Goal: Task Accomplishment & Management: Use online tool/utility

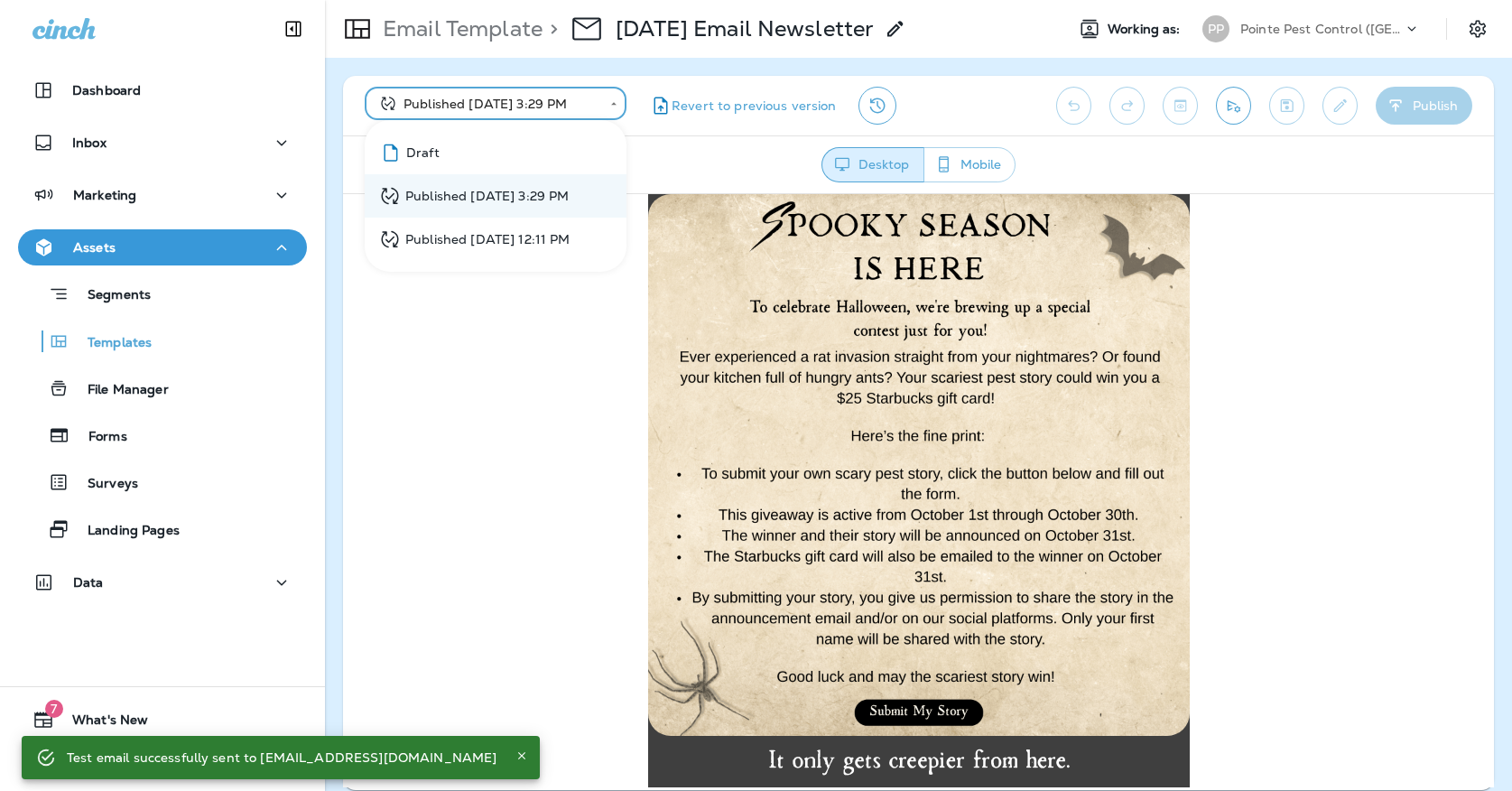
click at [561, 0] on body "**********" at bounding box center [756, 0] width 1512 height 0
click at [536, 147] on li "Draft" at bounding box center [495, 153] width 262 height 44
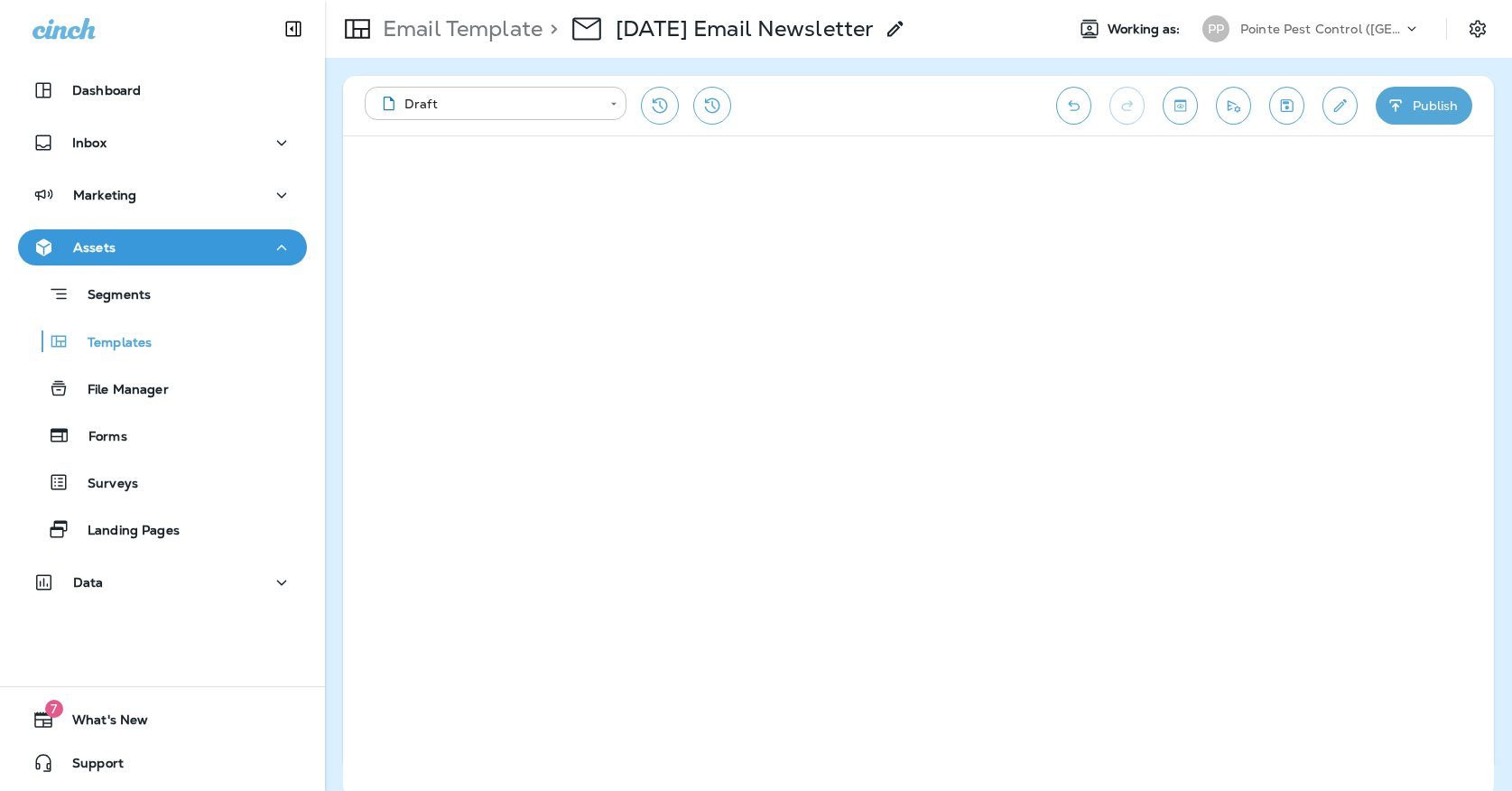
click at [512, 0] on body "**********" at bounding box center [756, 0] width 1512 height 0
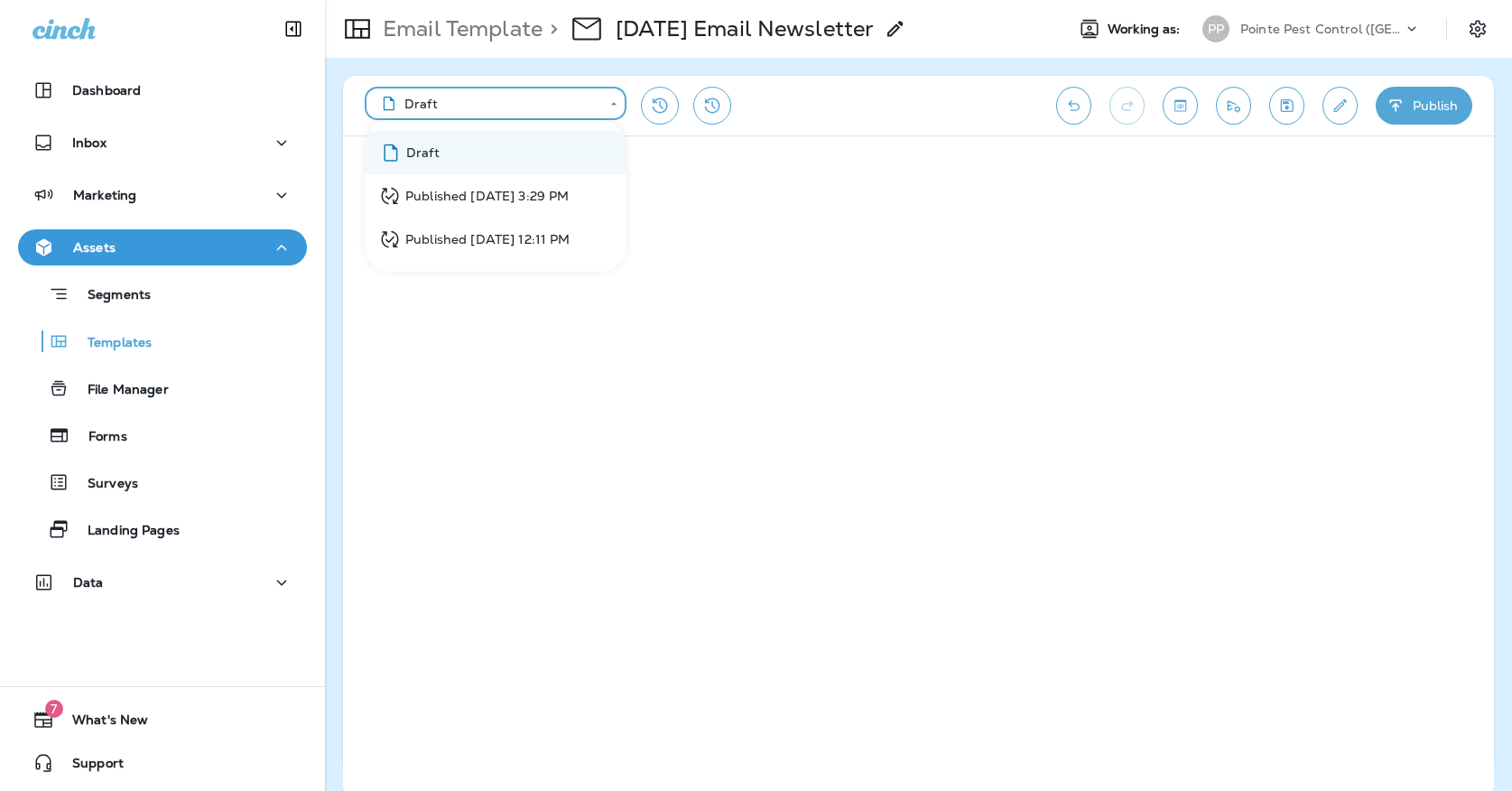
click at [495, 198] on div "Published [DATE] 3:29 PM" at bounding box center [473, 196] width 189 height 23
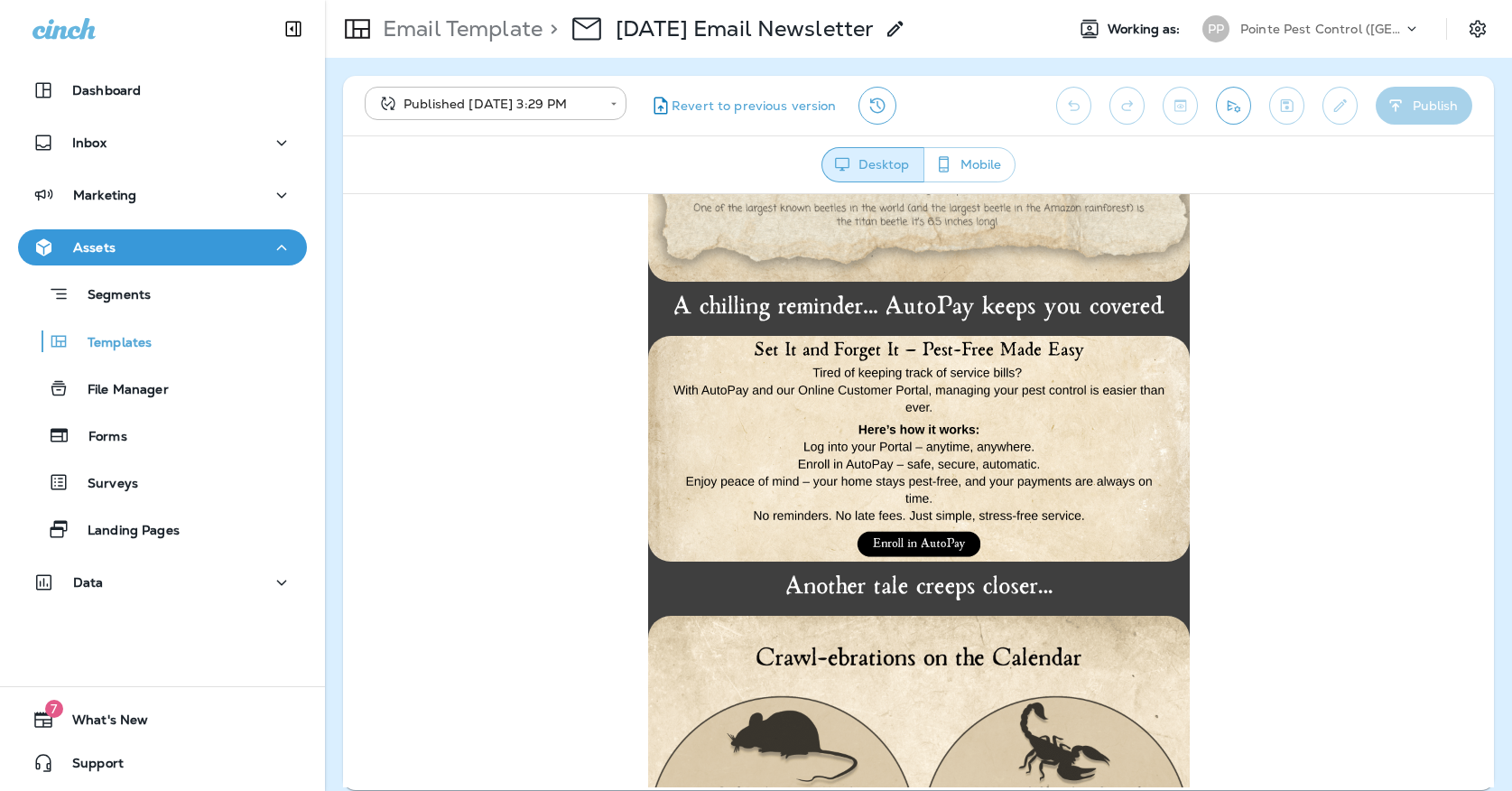
scroll to position [2027, 0]
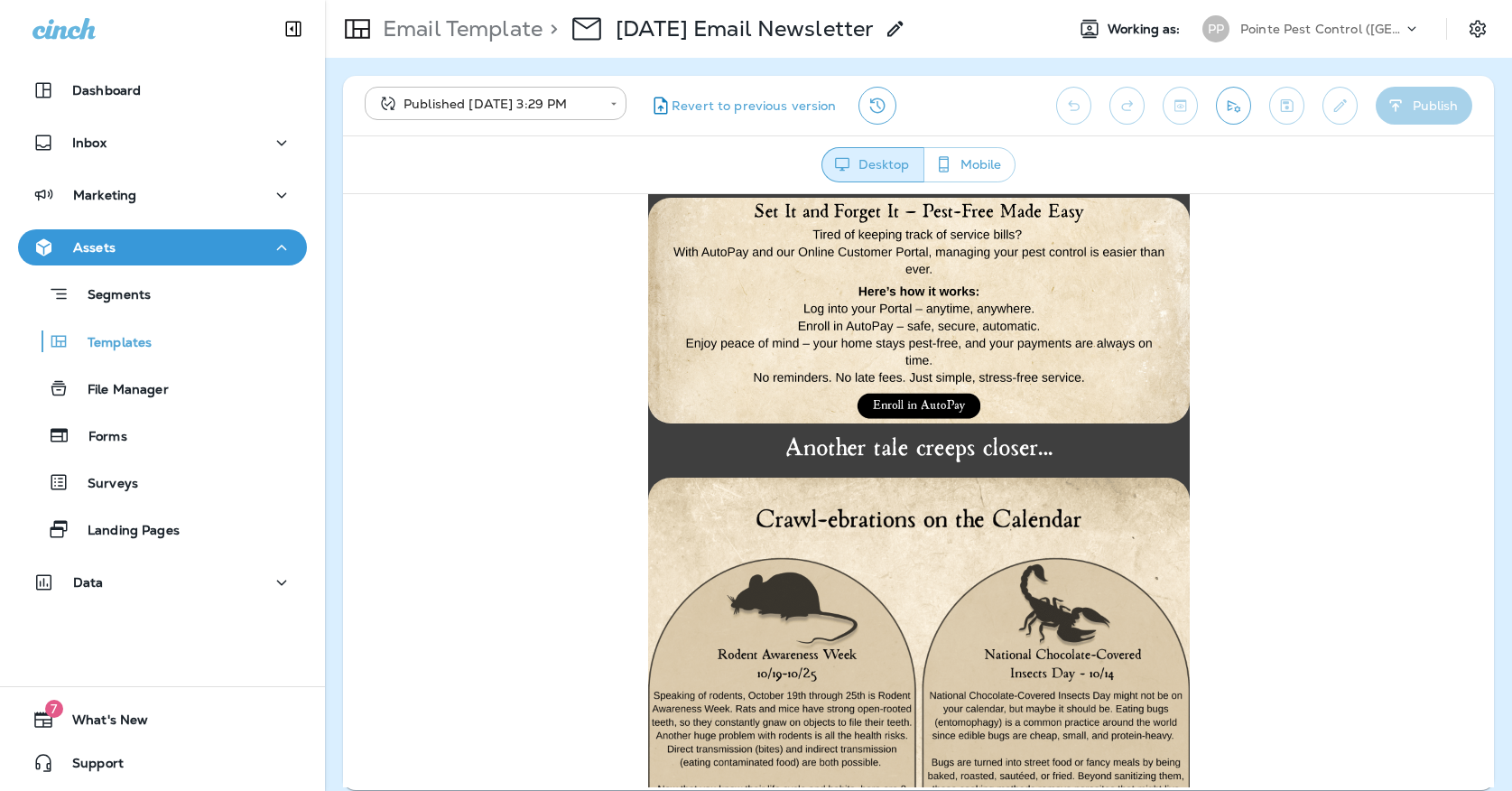
click at [1018, 375] on img at bounding box center [918, 309] width 541 height 226
click at [279, 187] on icon "button" at bounding box center [282, 195] width 22 height 23
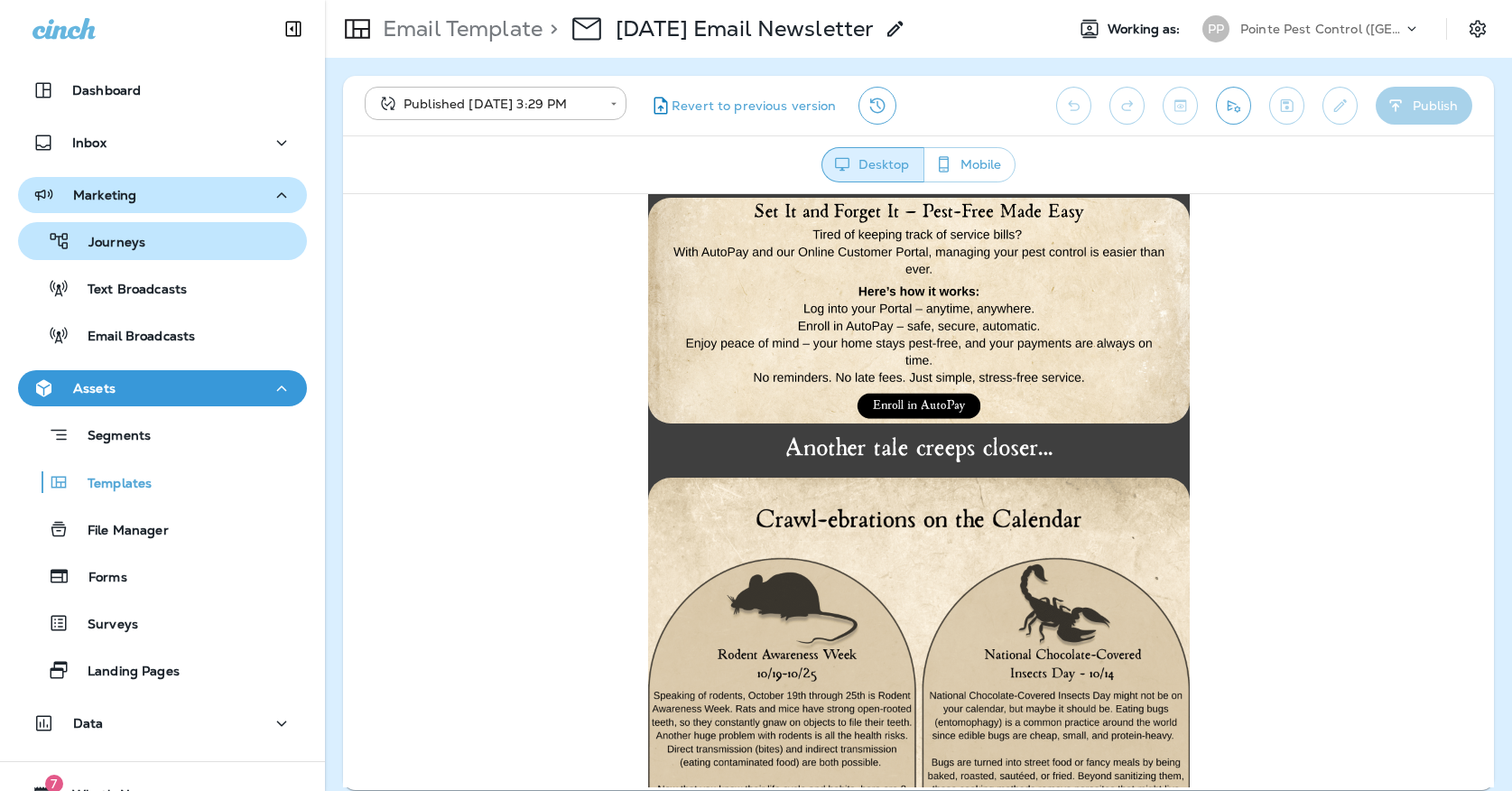
click at [267, 247] on div "Journeys" at bounding box center [163, 241] width 274 height 27
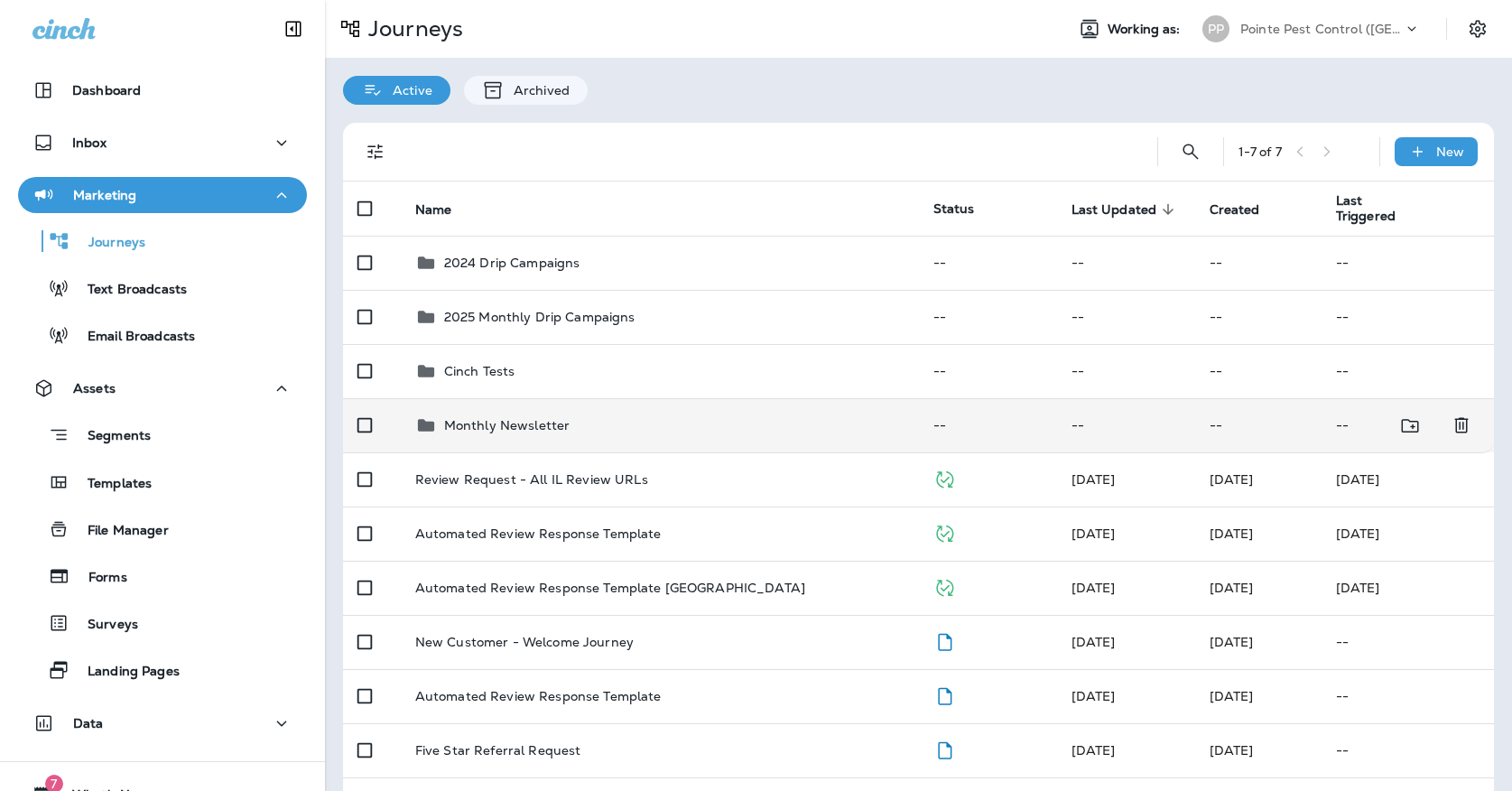
click at [563, 418] on p "Monthly Newsletter" at bounding box center [507, 425] width 127 height 14
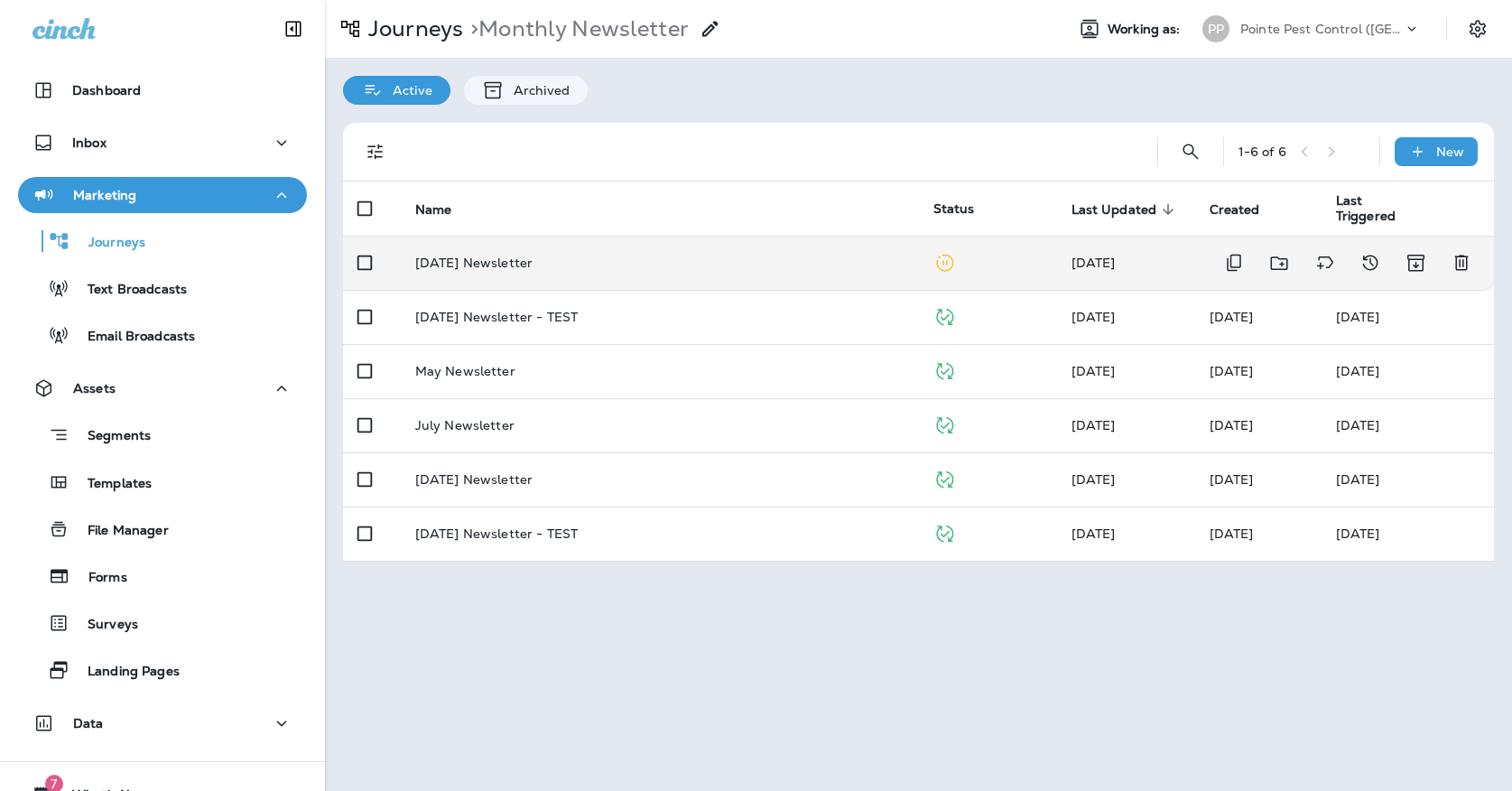
click at [588, 255] on div "[DATE] Newsletter" at bounding box center [659, 262] width 489 height 14
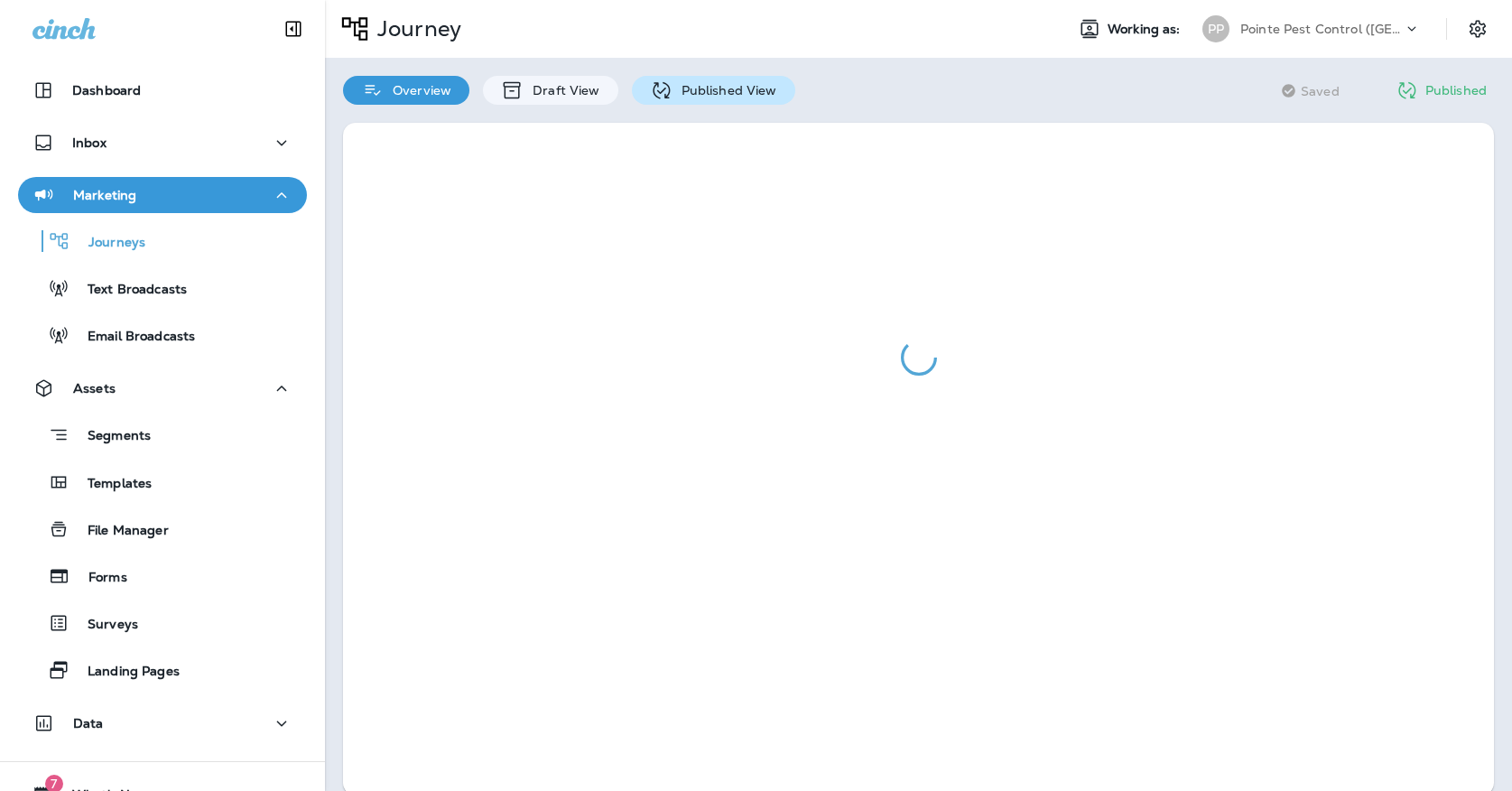
click at [676, 89] on p "Published View" at bounding box center [725, 89] width 105 height 14
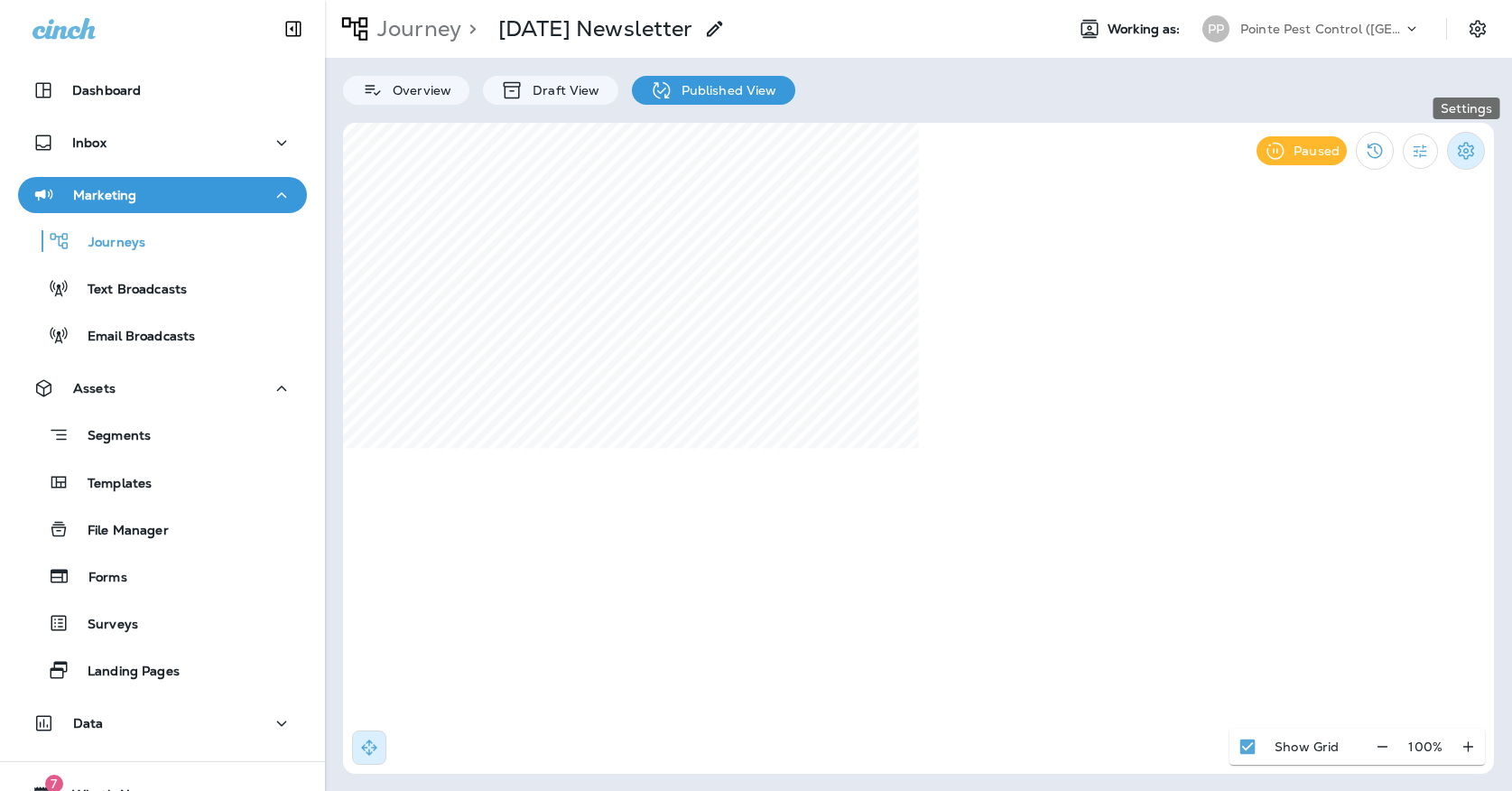
click at [1476, 147] on icon "Settings" at bounding box center [1465, 150] width 22 height 22
click at [1305, 259] on li "Unpause Journey" at bounding box center [1356, 246] width 186 height 44
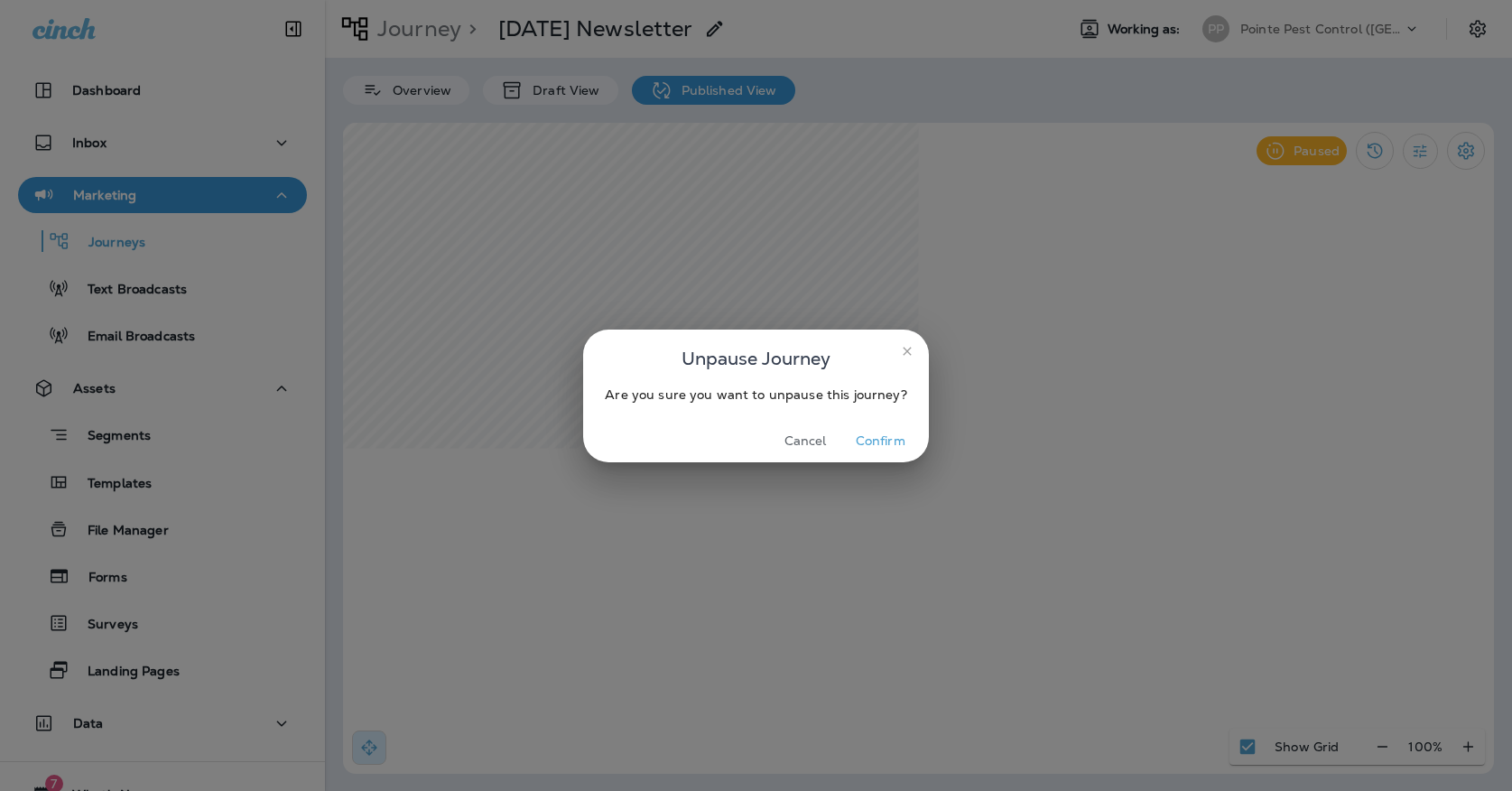
click at [884, 445] on button "Confirm" at bounding box center [880, 441] width 68 height 28
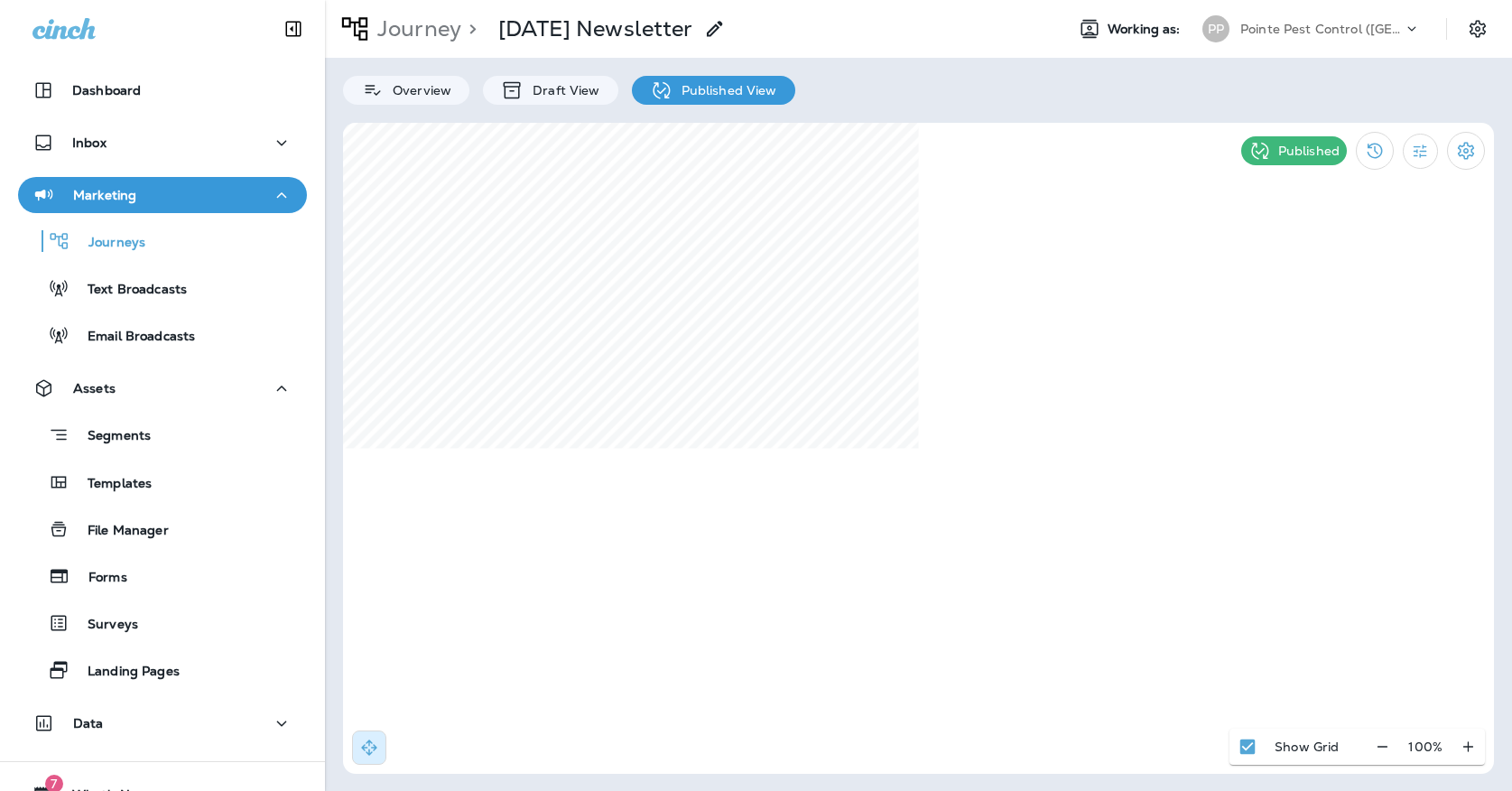
click at [1370, 18] on div "Pointe Pest Control ([GEOGRAPHIC_DATA])" at bounding box center [1321, 29] width 163 height 27
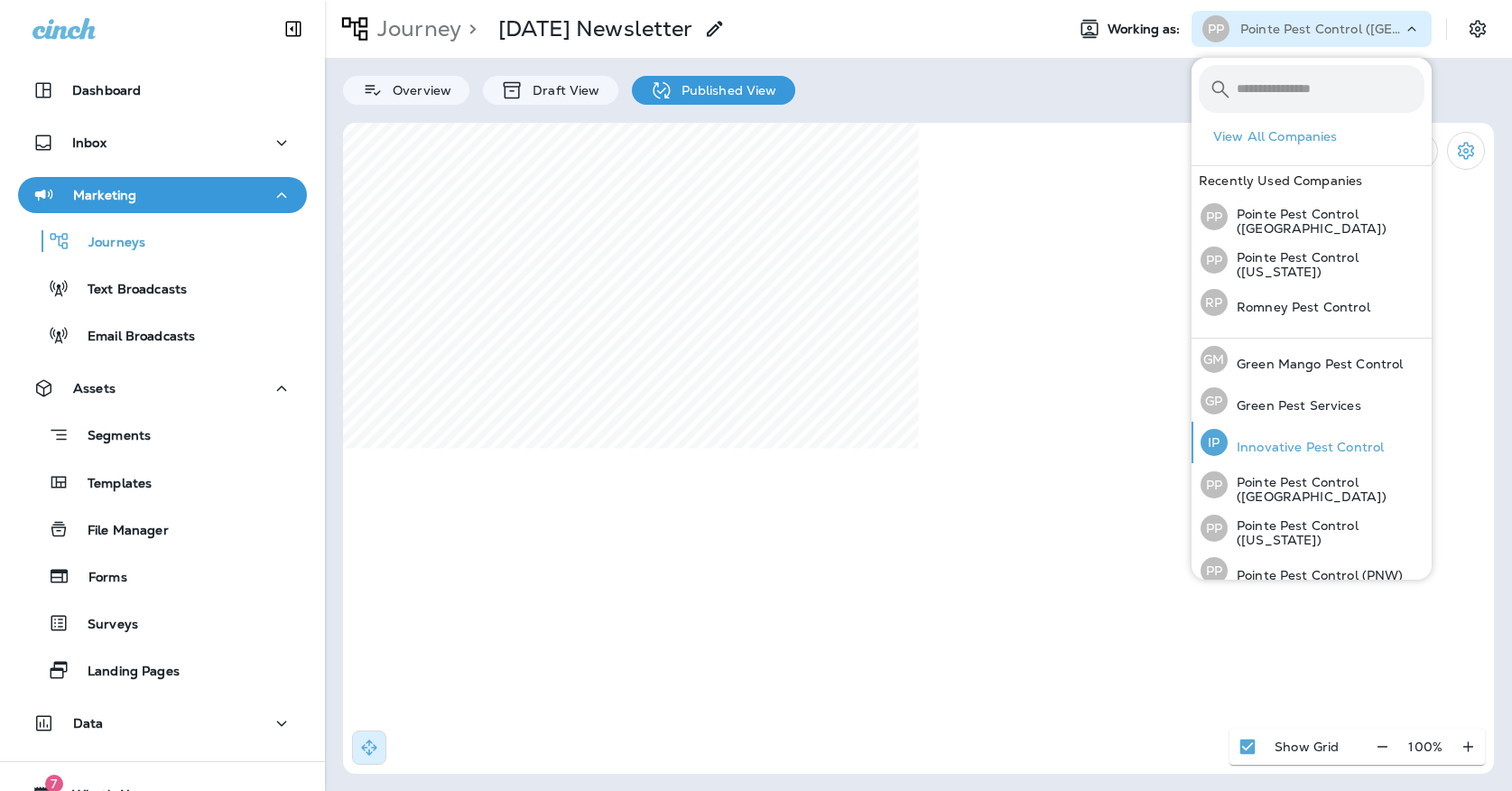
click at [1279, 429] on div "IP Innovative Pest Control" at bounding box center [1292, 443] width 198 height 42
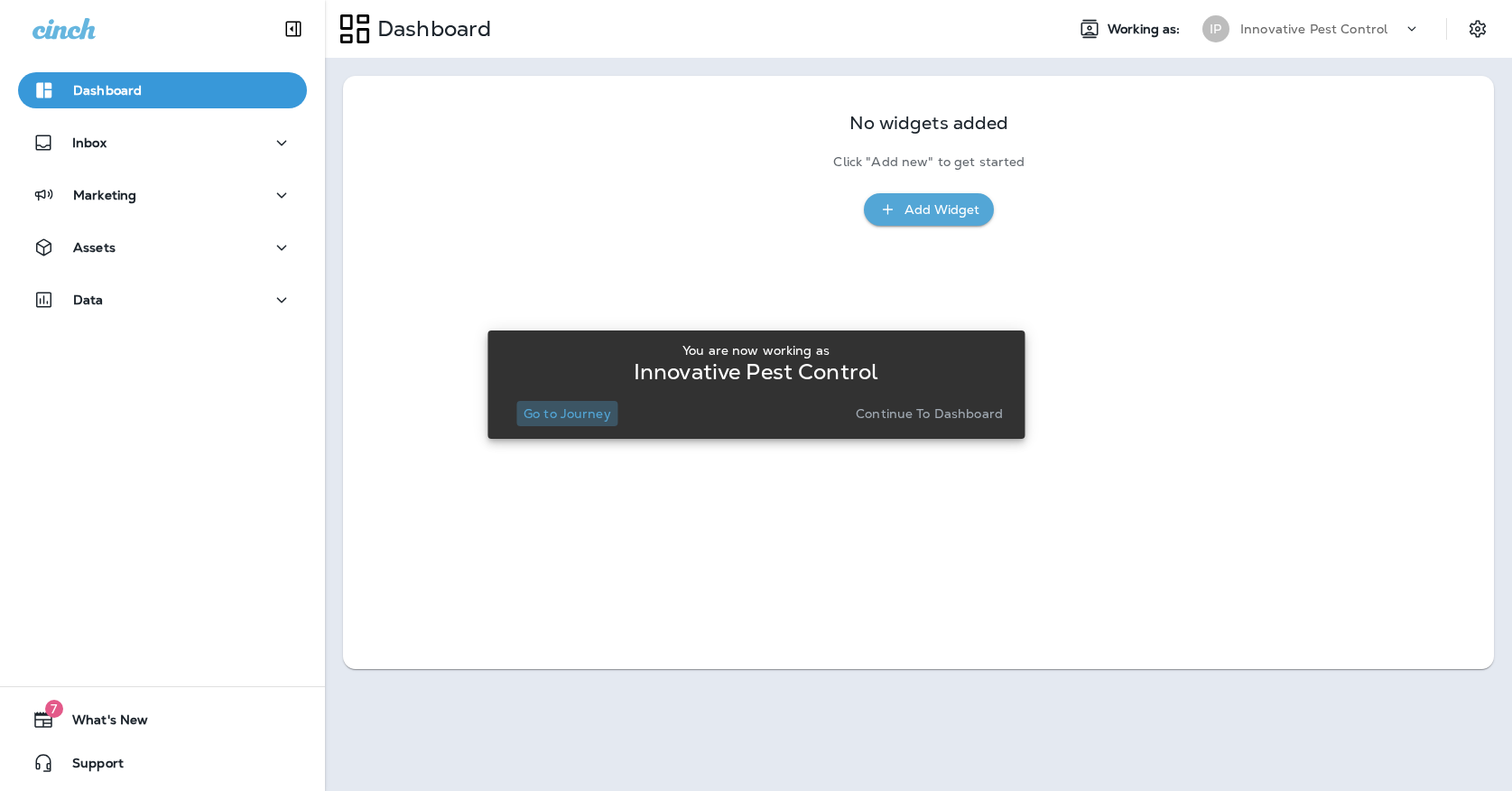
click at [534, 424] on button "Go to Journey" at bounding box center [566, 413] width 102 height 26
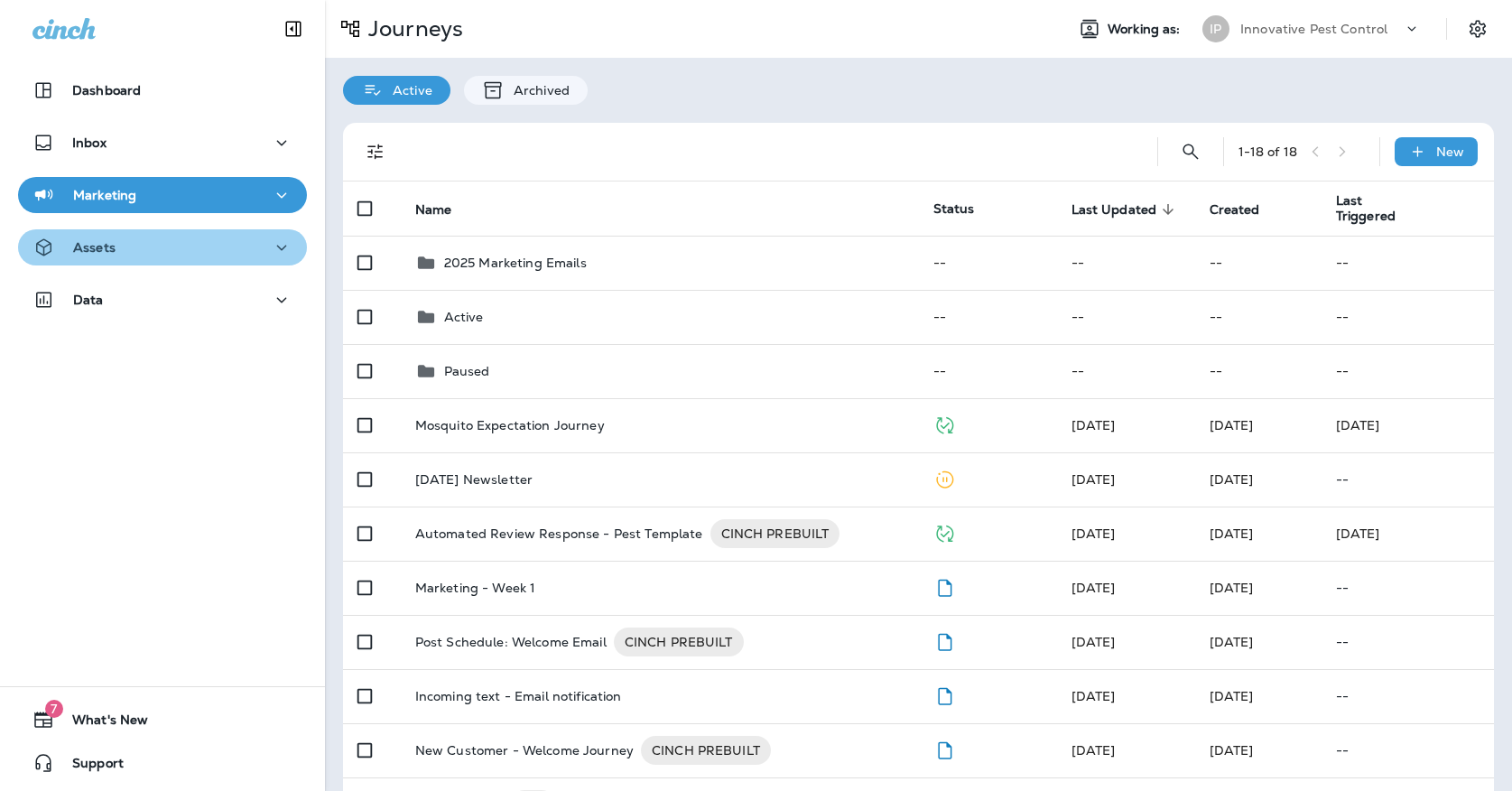
click at [274, 261] on button "Assets" at bounding box center [162, 247] width 288 height 36
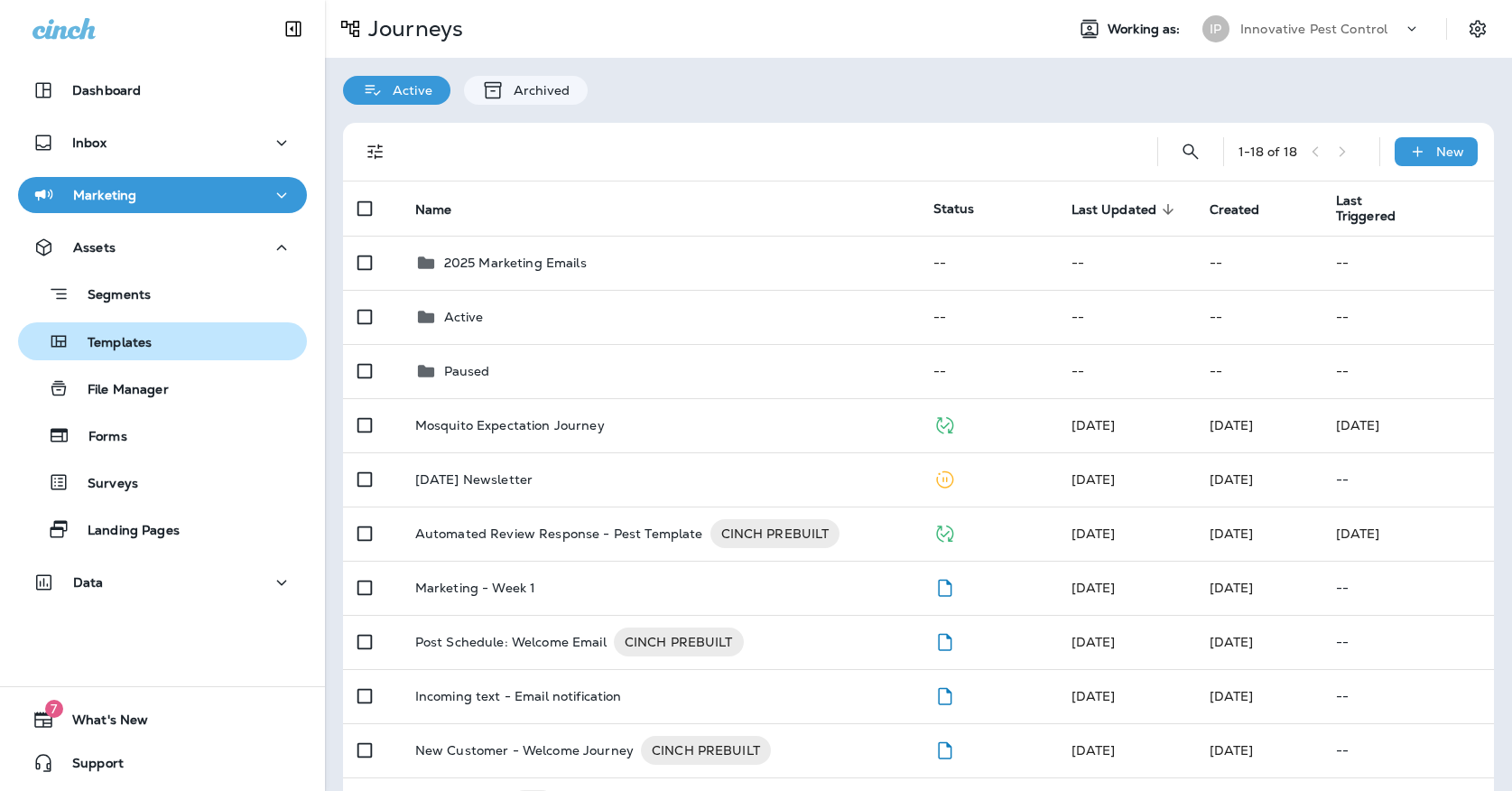
click at [237, 338] on div "Templates" at bounding box center [163, 341] width 274 height 27
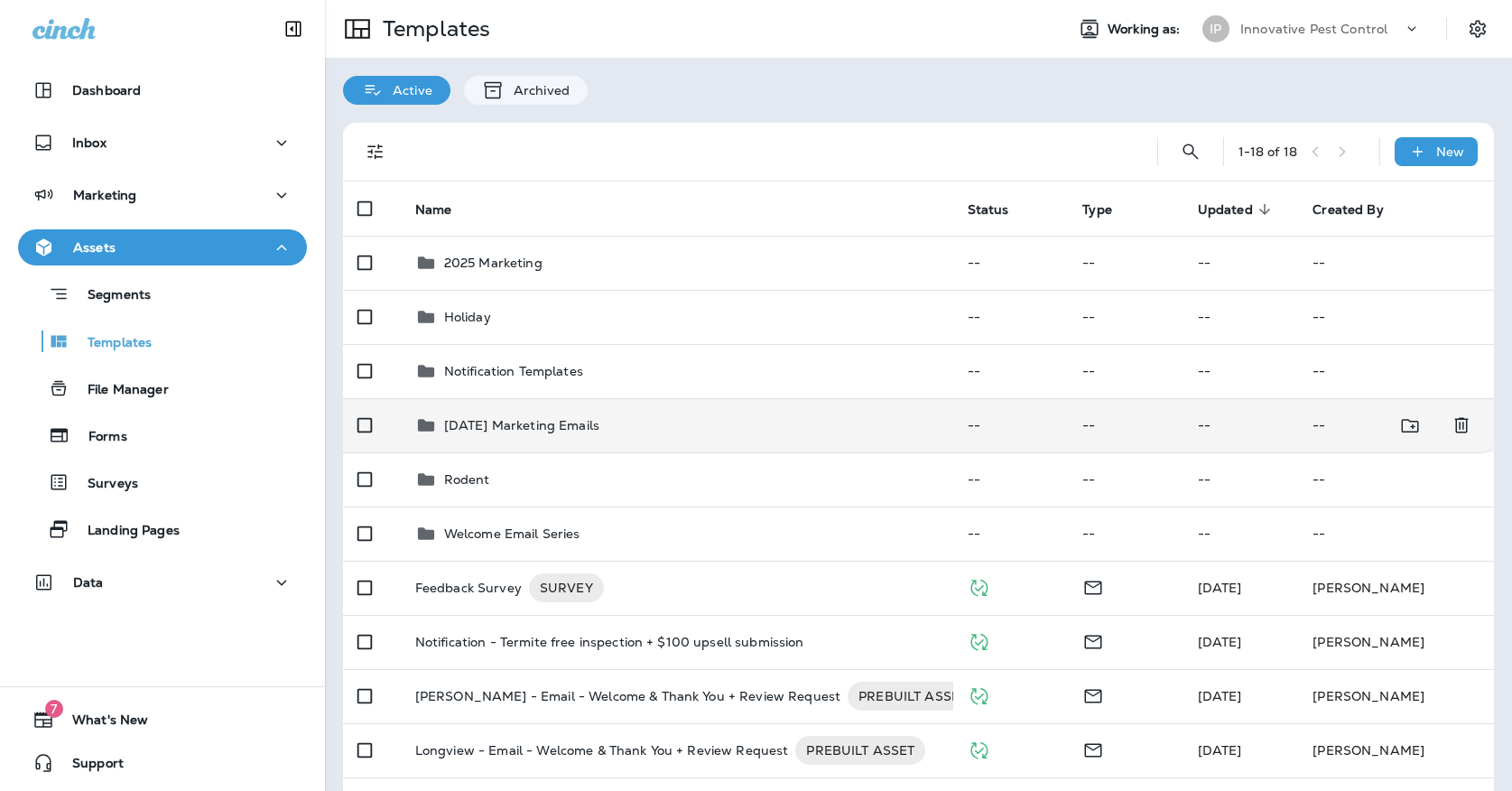
click at [599, 418] on div "[DATE] Marketing Emails" at bounding box center [521, 425] width 155 height 22
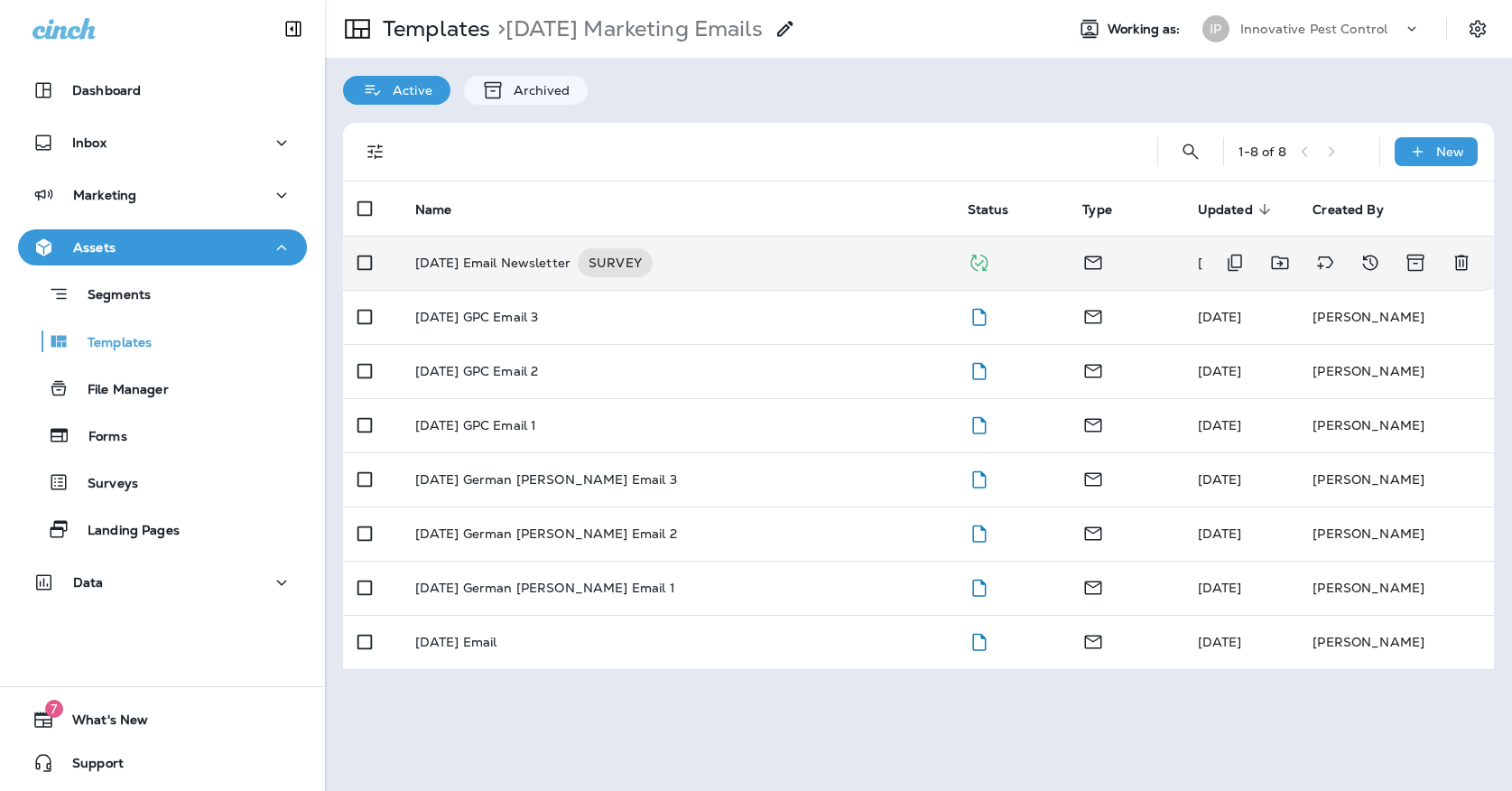
click at [776, 254] on div "[DATE] Email Newsletter SURVEY" at bounding box center [677, 263] width 523 height 29
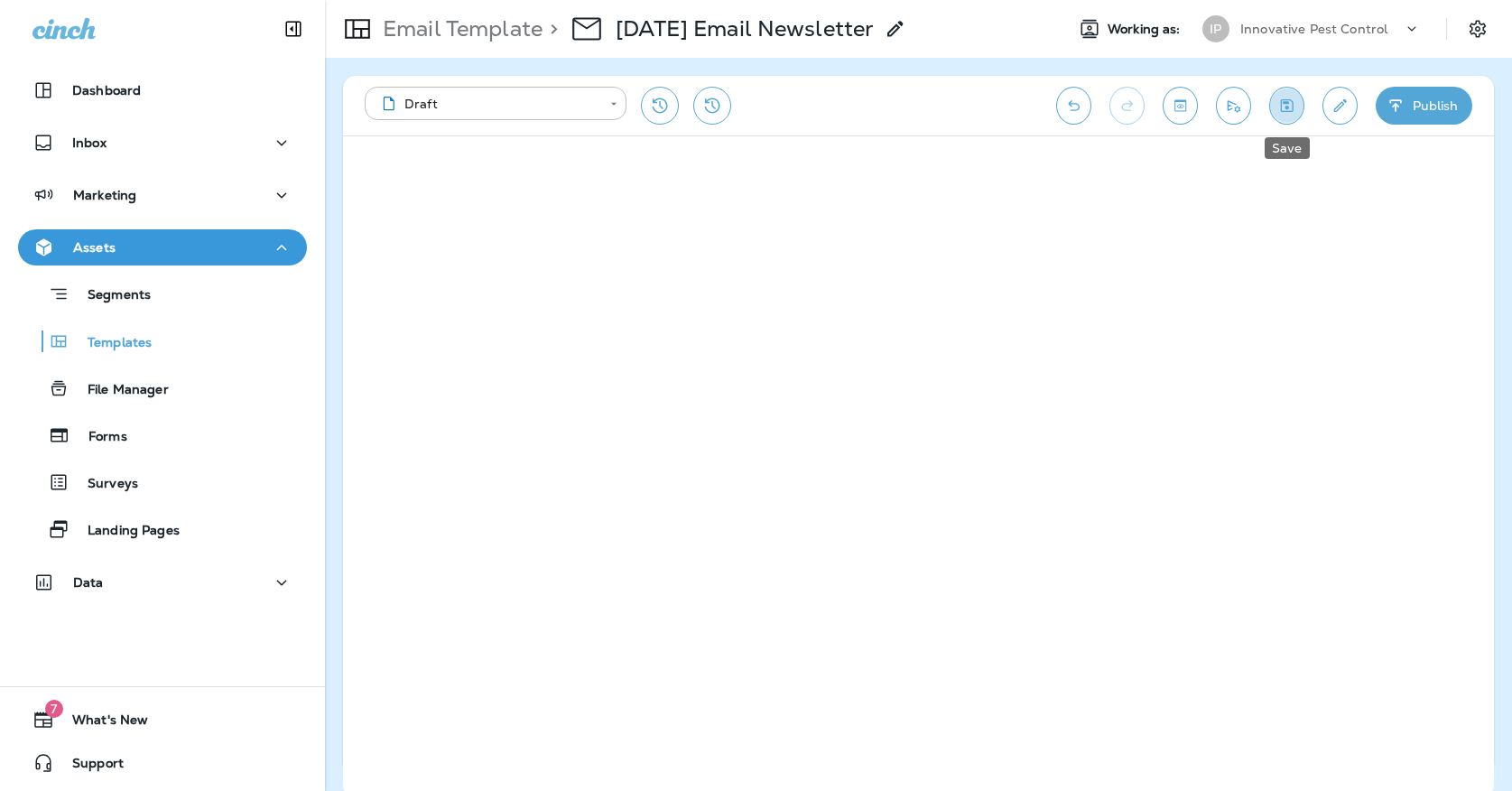
click at [1287, 116] on button "Save" at bounding box center [1286, 106] width 35 height 38
click at [1282, 114] on button "Save" at bounding box center [1286, 106] width 35 height 38
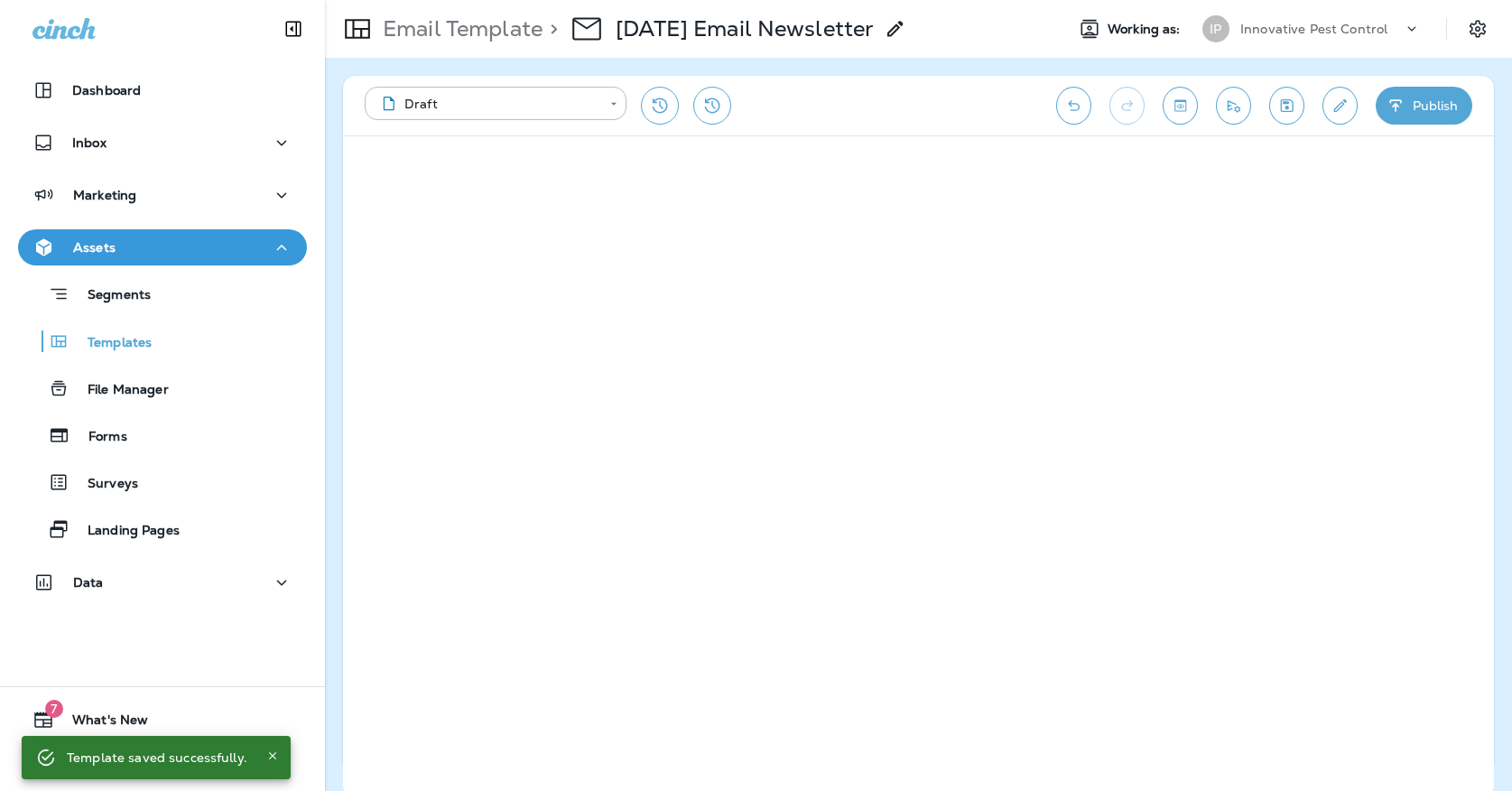
click at [1442, 113] on button "Publish" at bounding box center [1423, 106] width 96 height 38
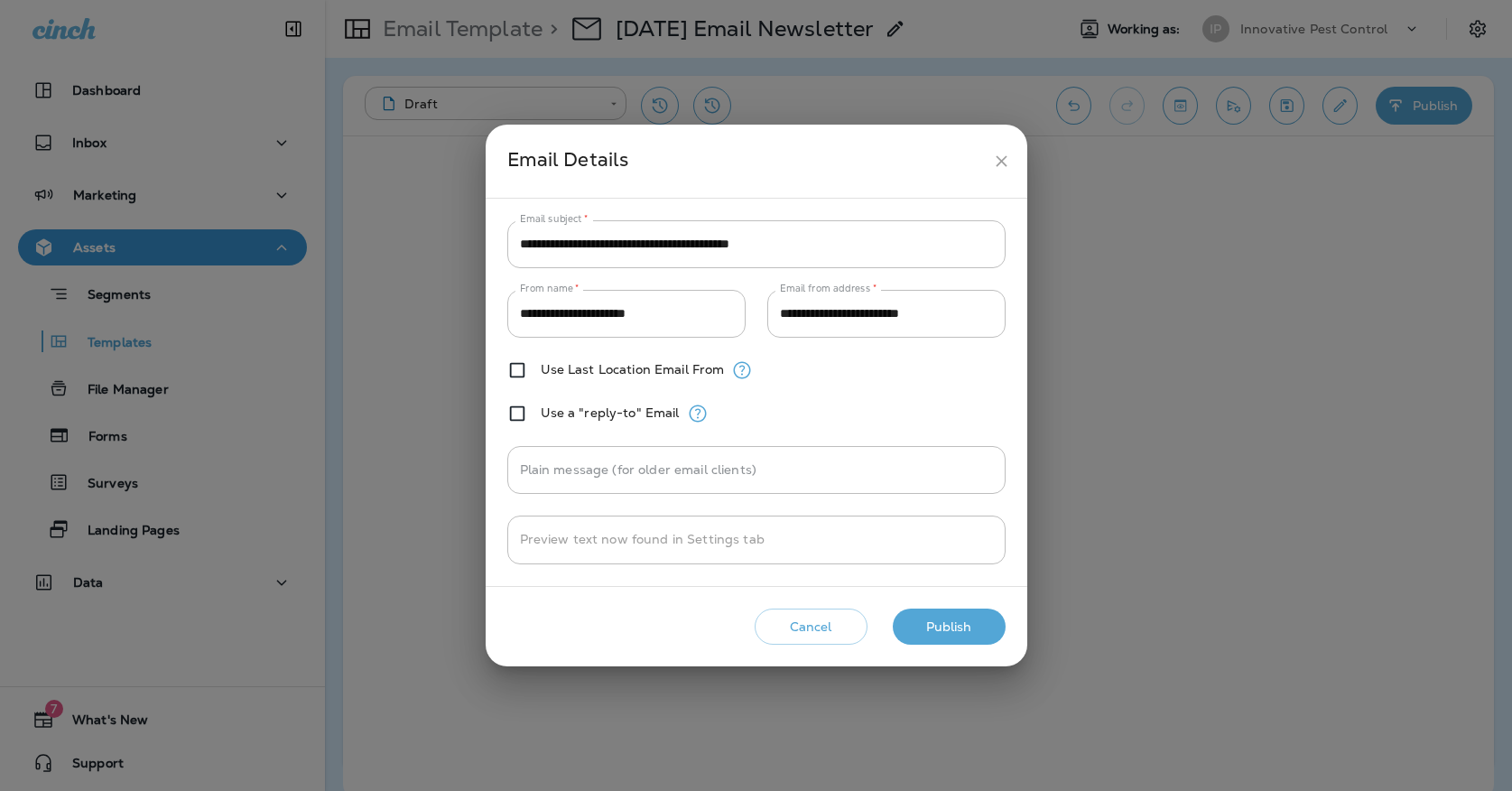
click at [1011, 163] on button "close" at bounding box center [1001, 161] width 33 height 33
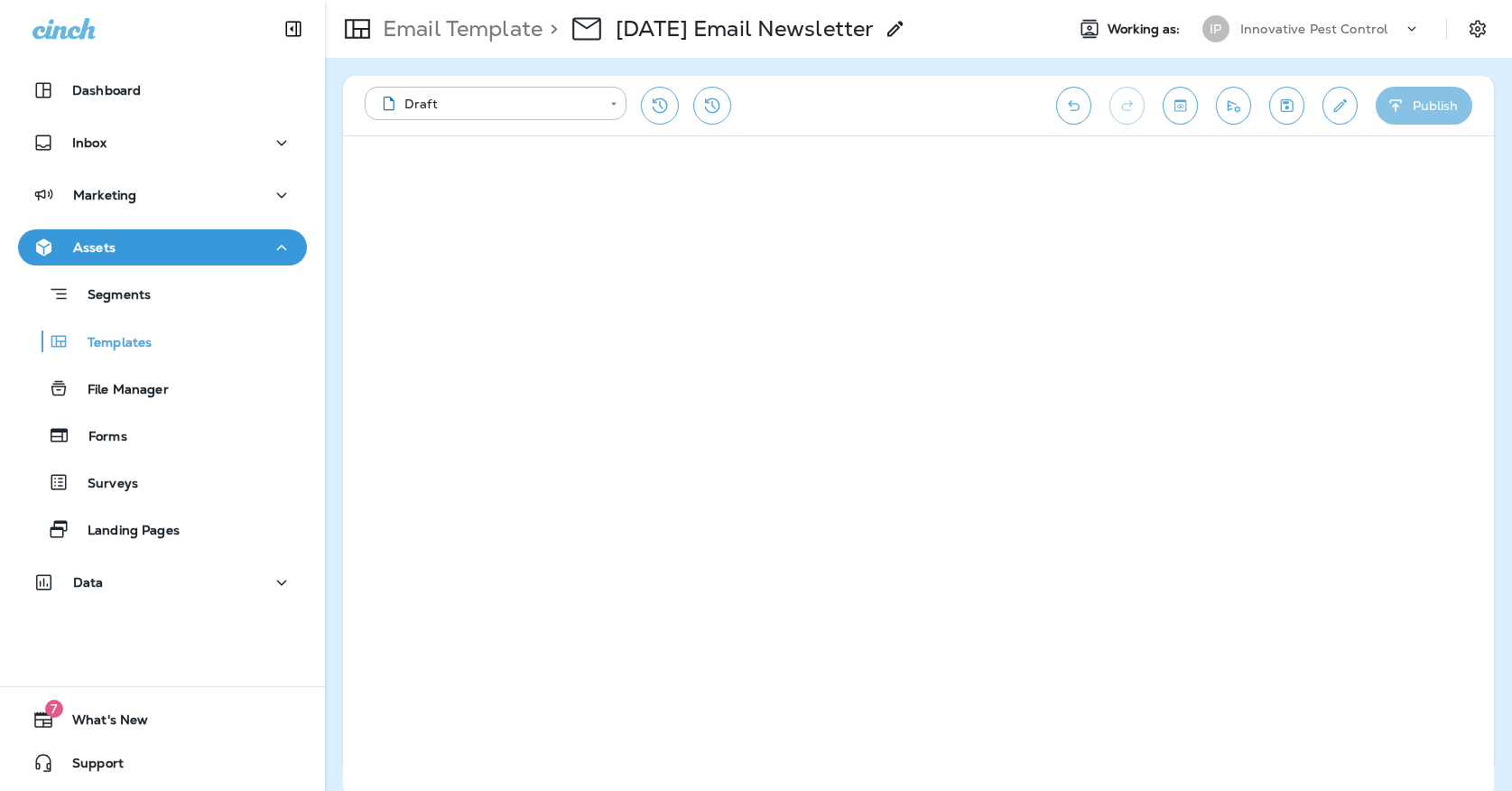
click at [1451, 110] on button "Publish" at bounding box center [1423, 106] width 96 height 38
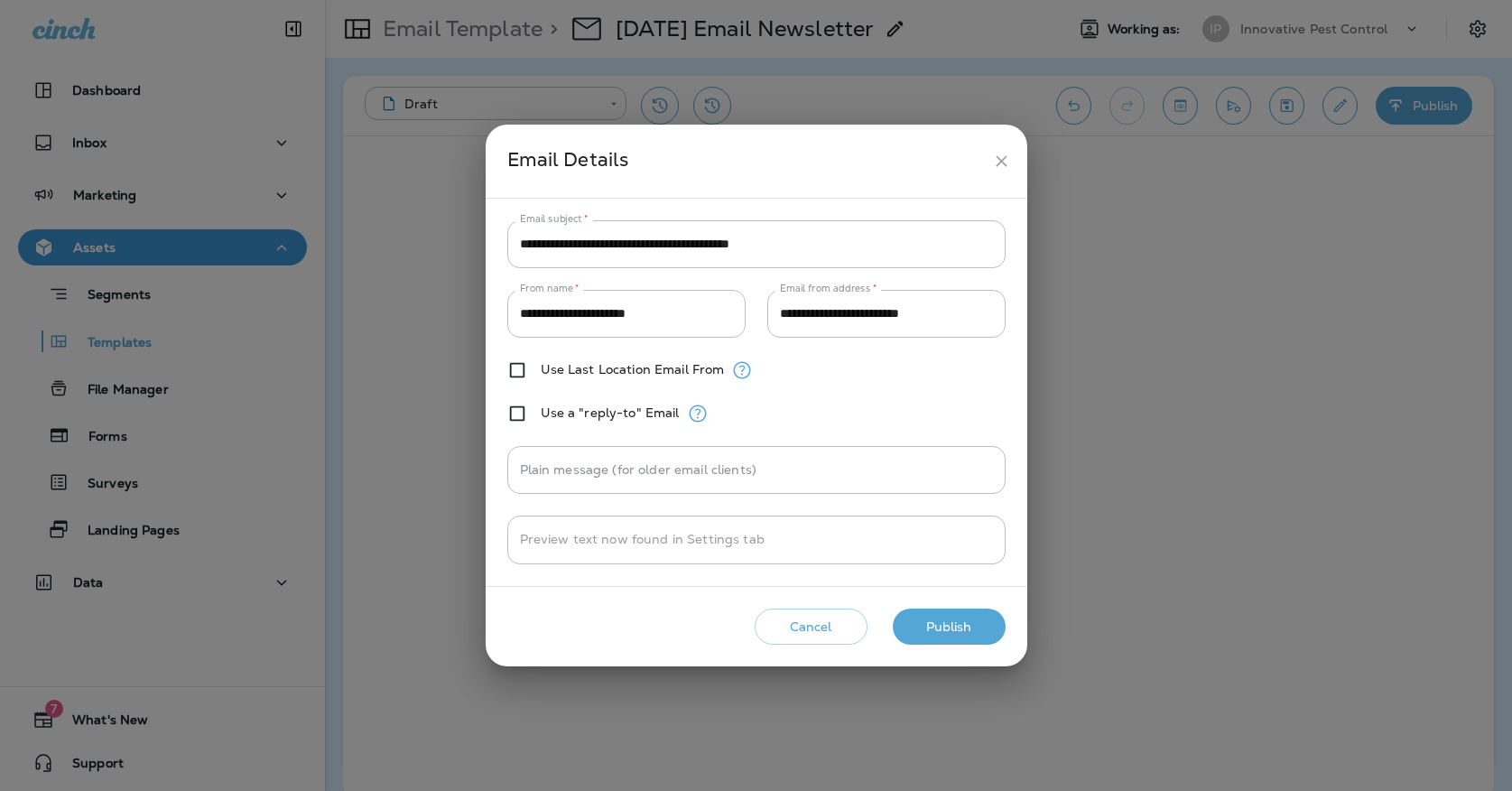
click at [971, 610] on button "Publish" at bounding box center [949, 626] width 113 height 37
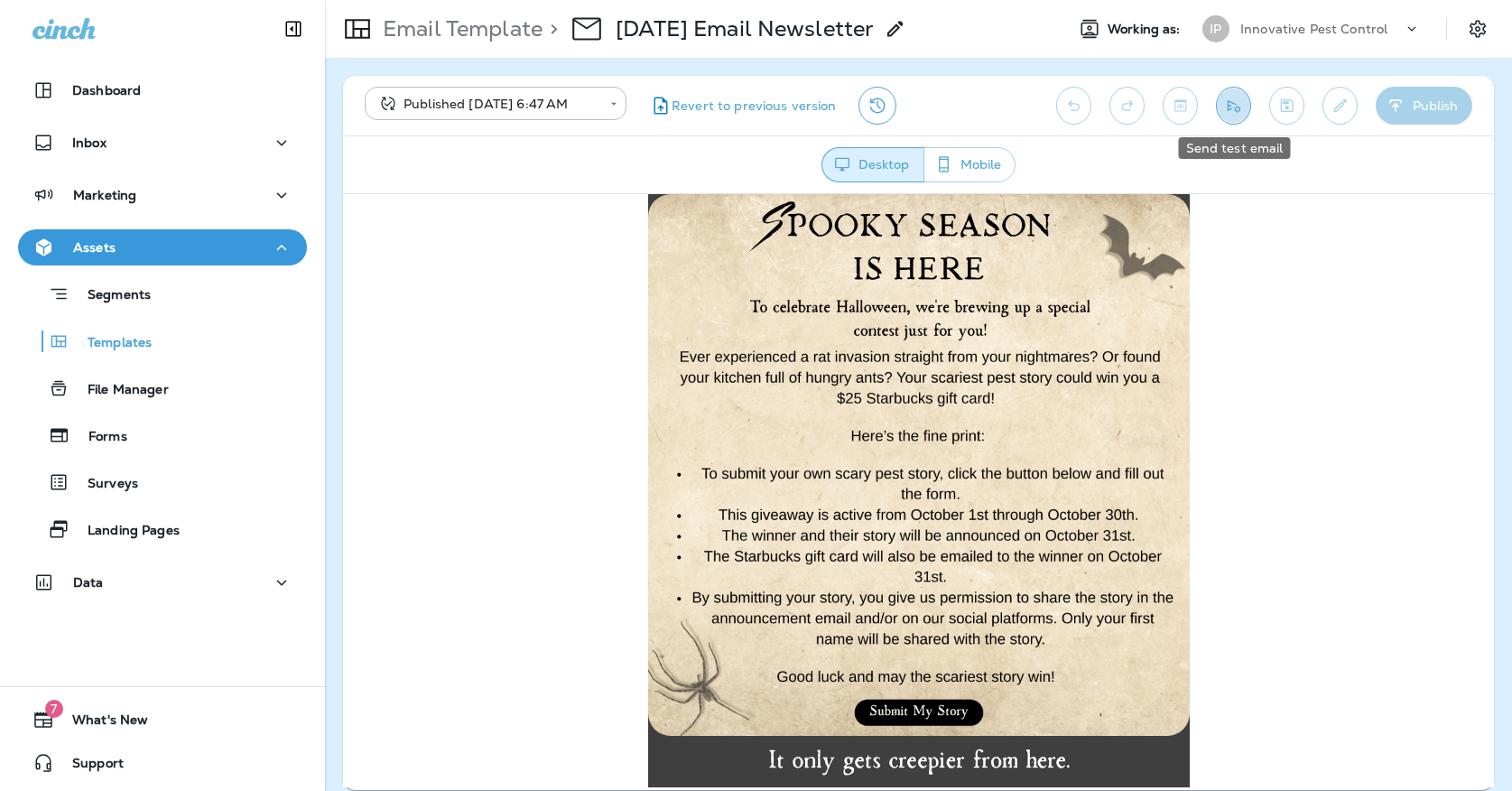
click at [1228, 104] on icon "Send test email" at bounding box center [1233, 105] width 19 height 18
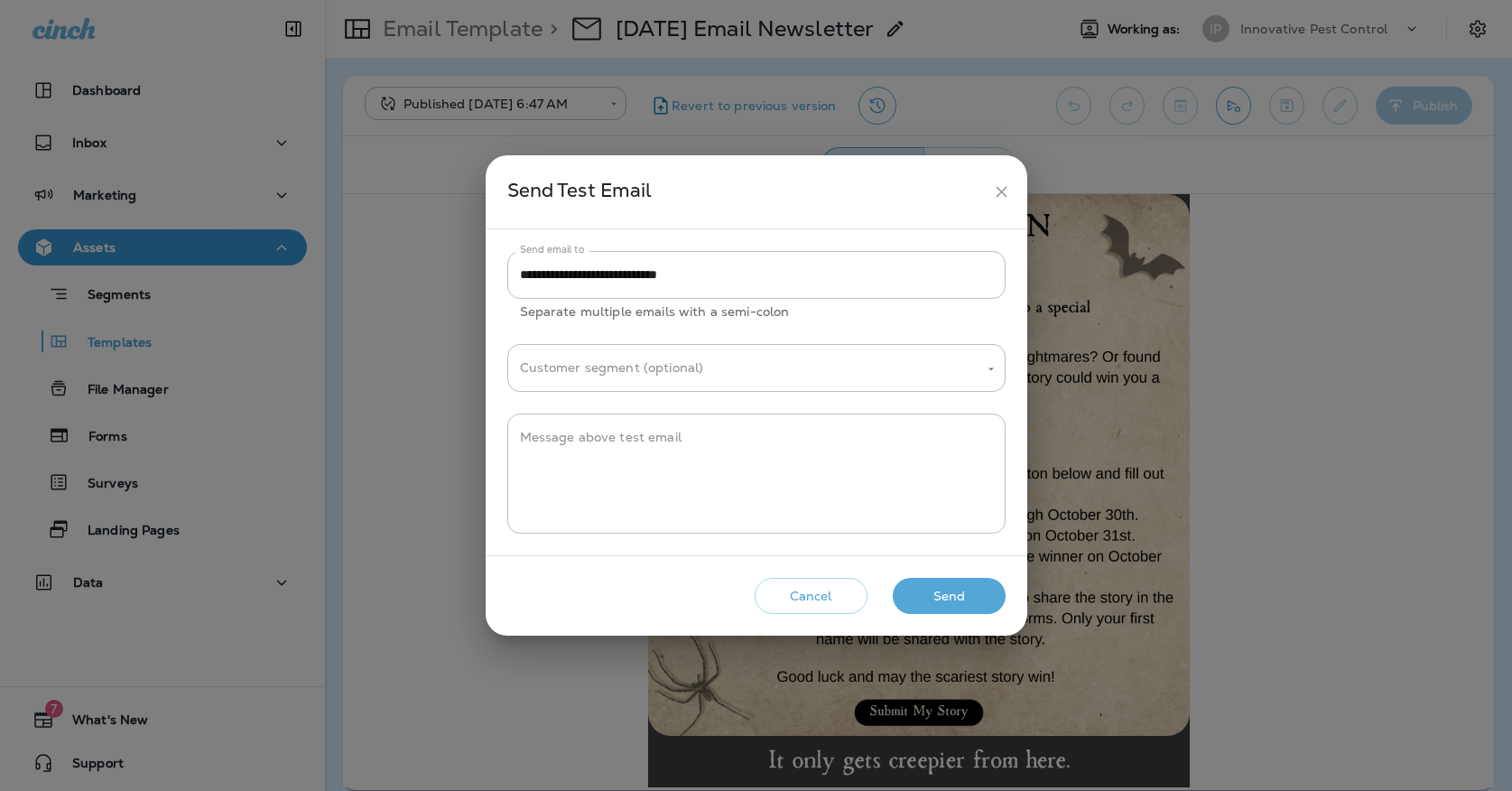
click at [916, 599] on button "Send" at bounding box center [949, 596] width 113 height 37
